Goal: Task Accomplishment & Management: Use online tool/utility

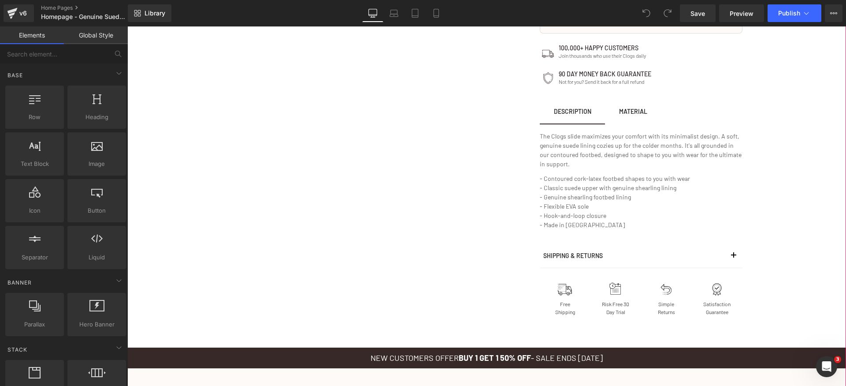
scroll to position [766, 0]
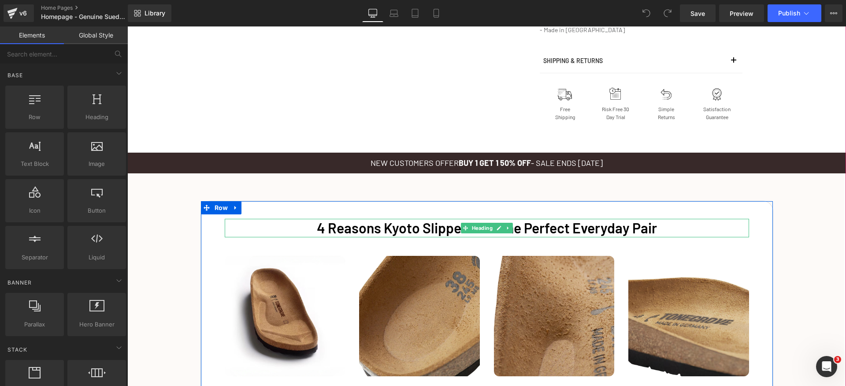
click at [452, 224] on font "4 Reasons Kyoto Slippers Are the Perfect Everyday Pair" at bounding box center [487, 227] width 340 height 17
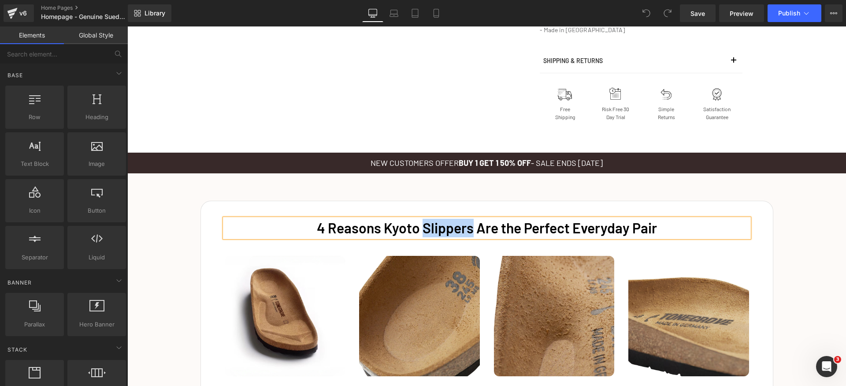
click at [452, 223] on font "4 Reasons Kyoto Slippers Are the Perfect Everyday Pair" at bounding box center [487, 227] width 340 height 17
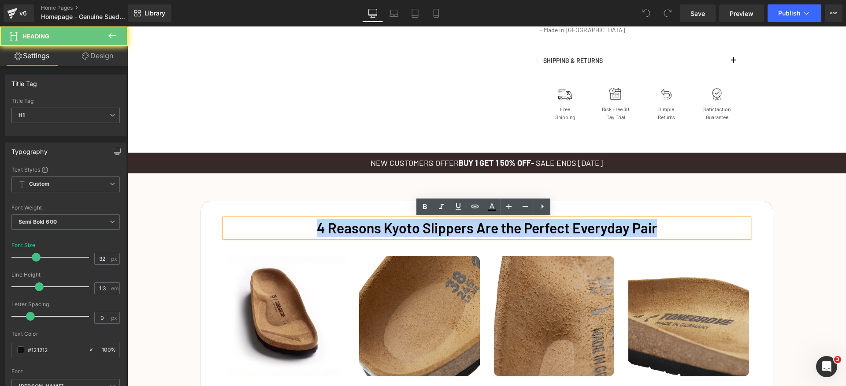
click at [452, 223] on font "4 Reasons Kyoto Slippers Are the Perfect Everyday Pair" at bounding box center [487, 227] width 340 height 17
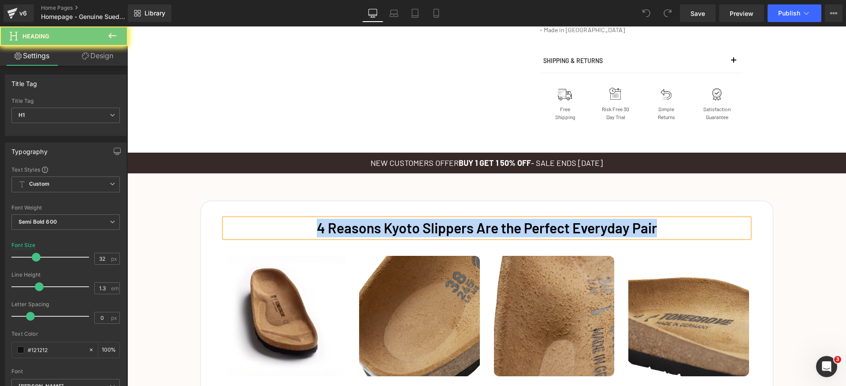
paste div
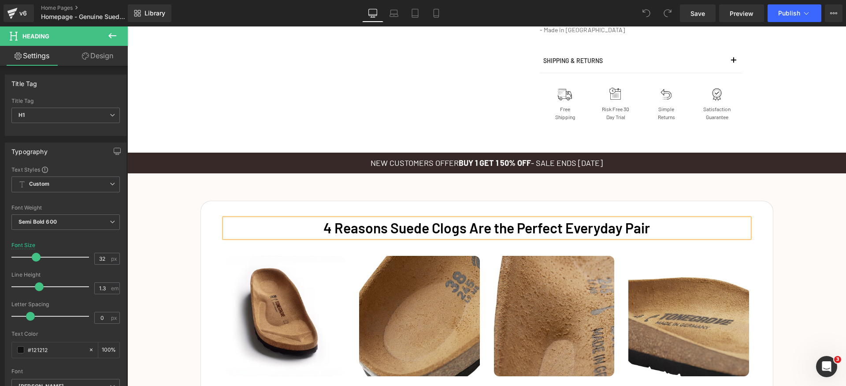
click at [797, 223] on div "4 Reasons Suede Clogs Are the Perfect Everyday Pair Heading Image A legendary d…" at bounding box center [486, 337] width 719 height 290
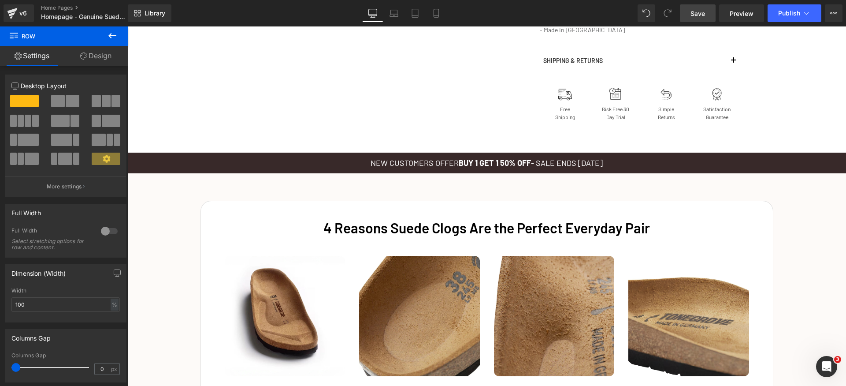
click at [702, 11] on span "Save" at bounding box center [697, 13] width 15 height 9
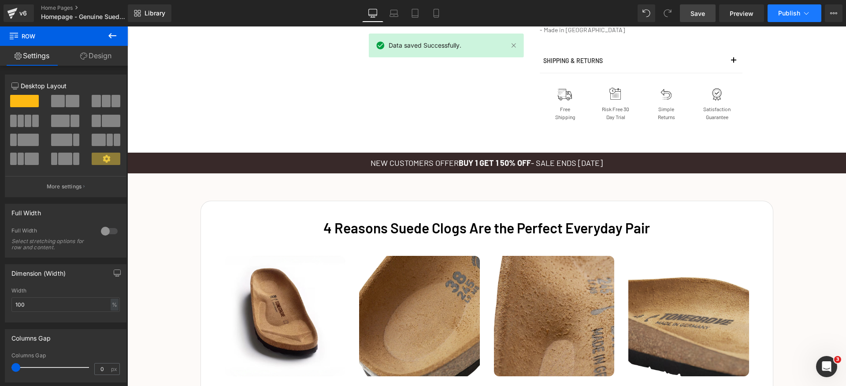
click at [797, 18] on button "Publish" at bounding box center [794, 13] width 54 height 18
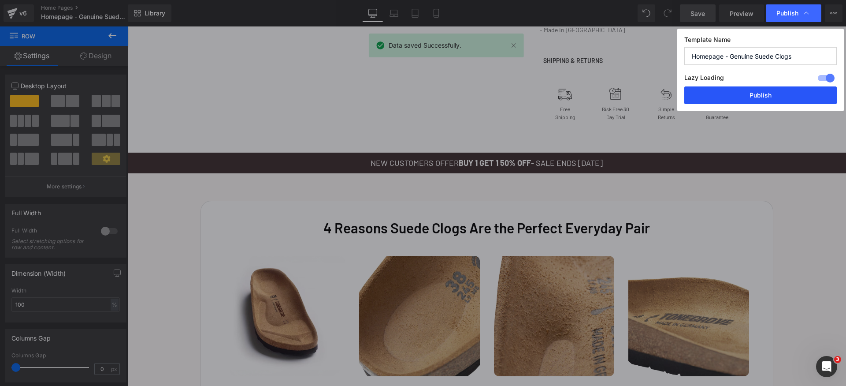
click at [778, 96] on button "Publish" at bounding box center [760, 95] width 152 height 18
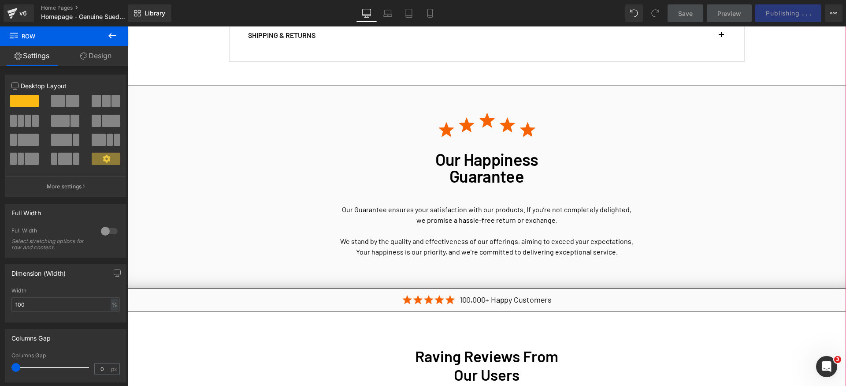
scroll to position [2138, 0]
